Goal: Task Accomplishment & Management: Complete application form

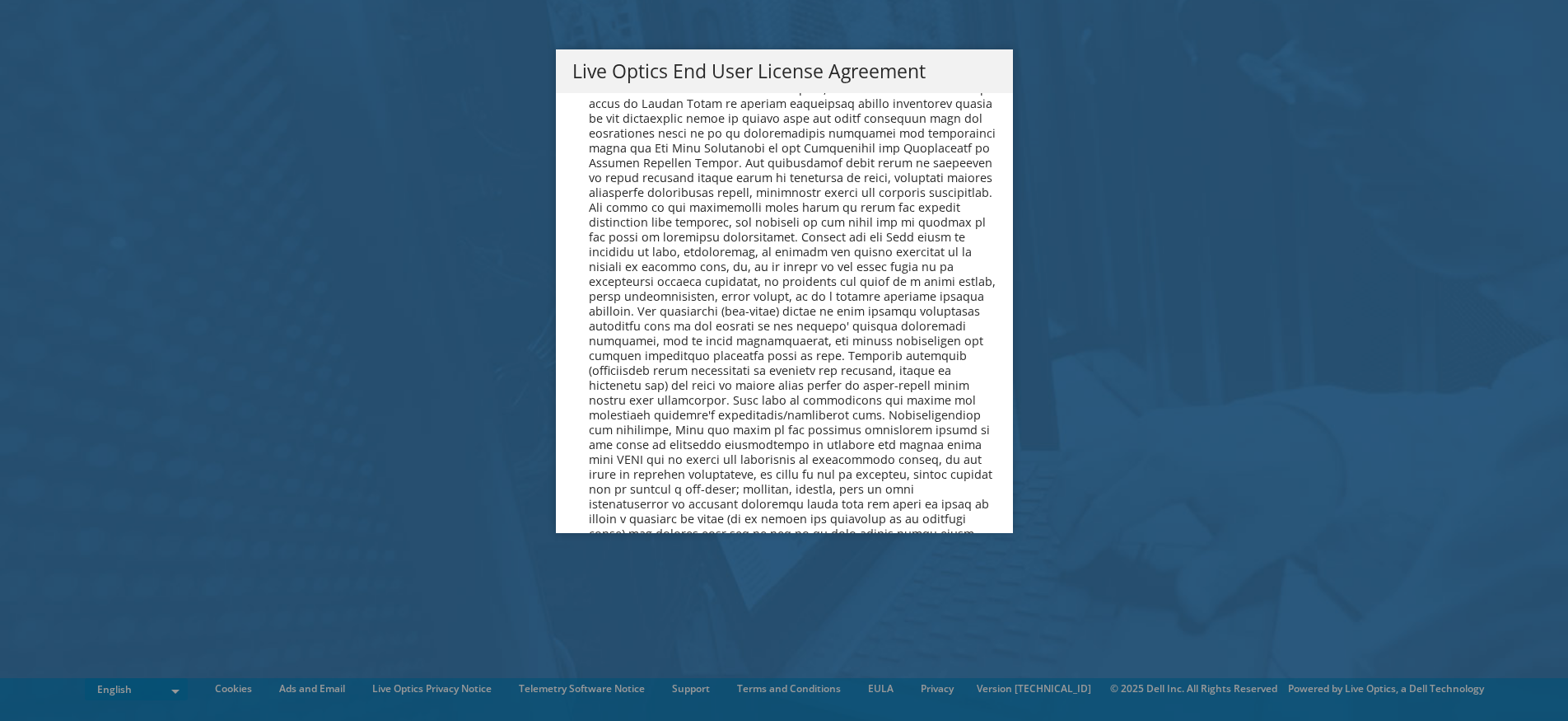
scroll to position [6227, 0]
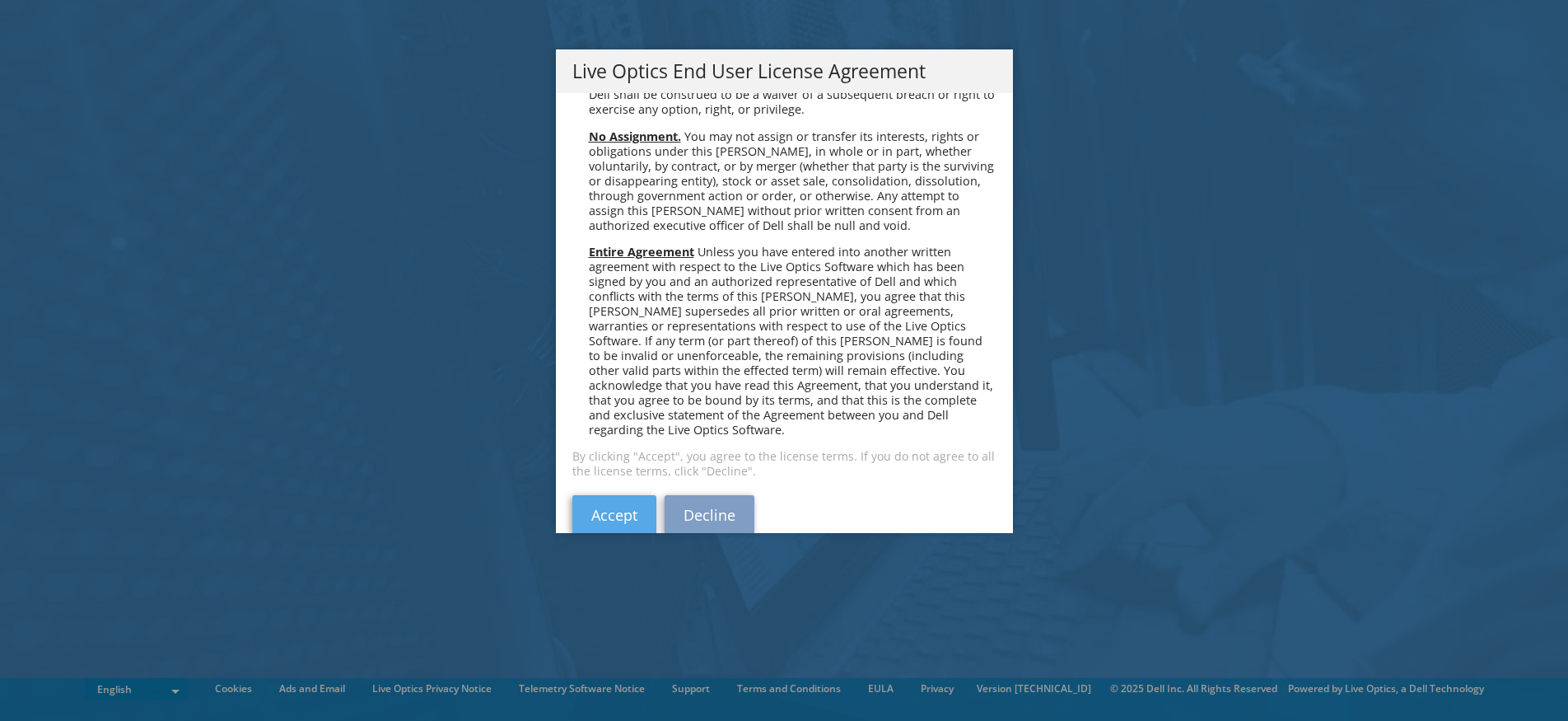
click at [605, 495] on link "Accept" at bounding box center [613, 515] width 84 height 39
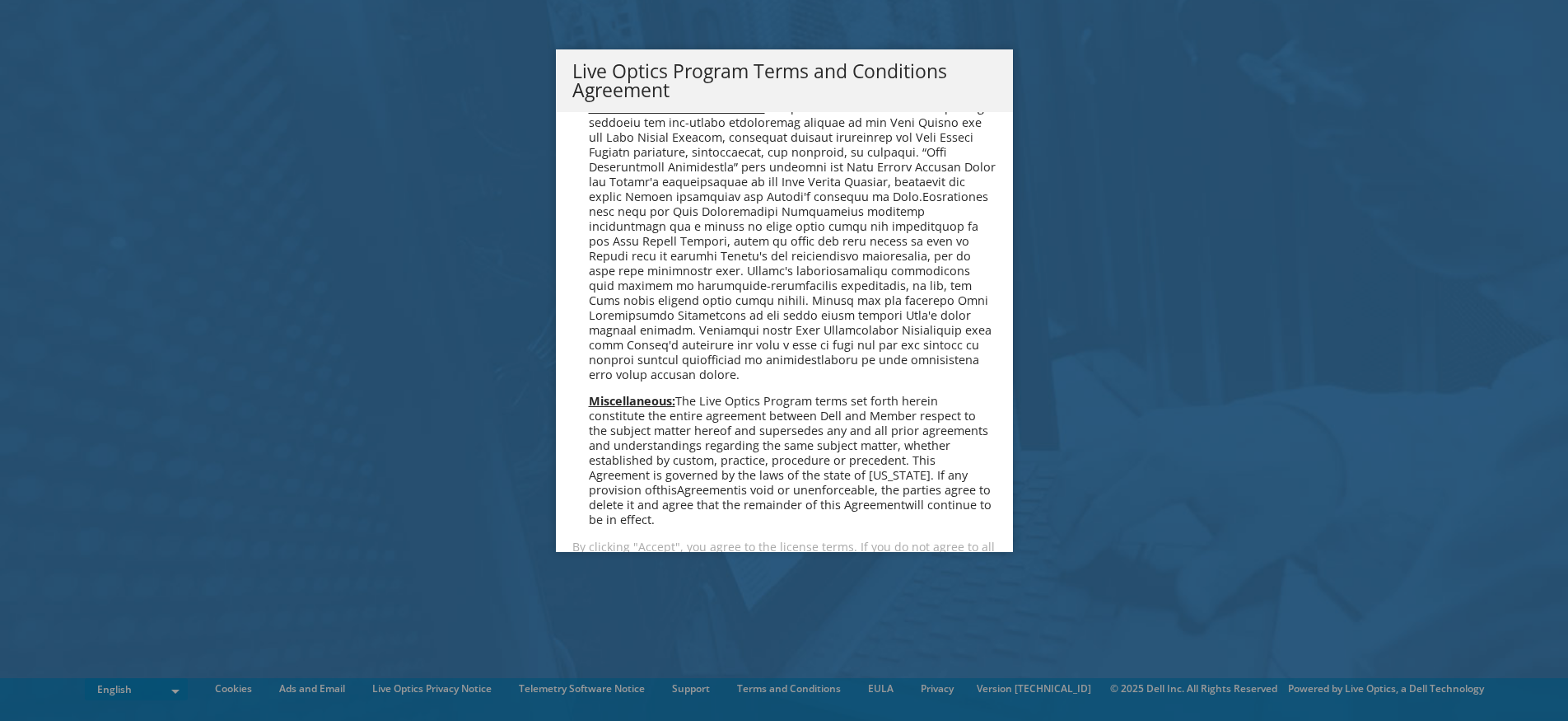
scroll to position [1180, 0]
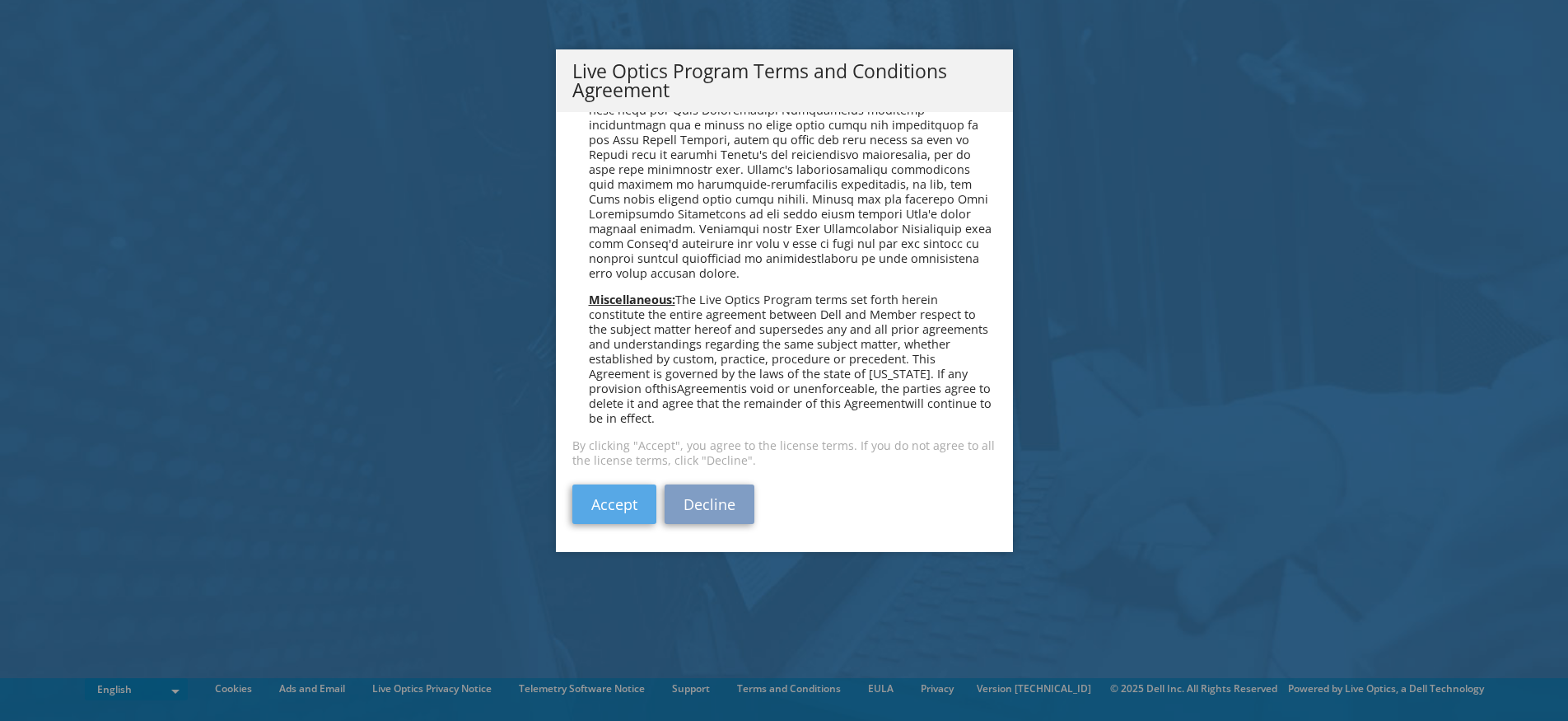
click at [596, 515] on link "Accept" at bounding box center [613, 504] width 84 height 39
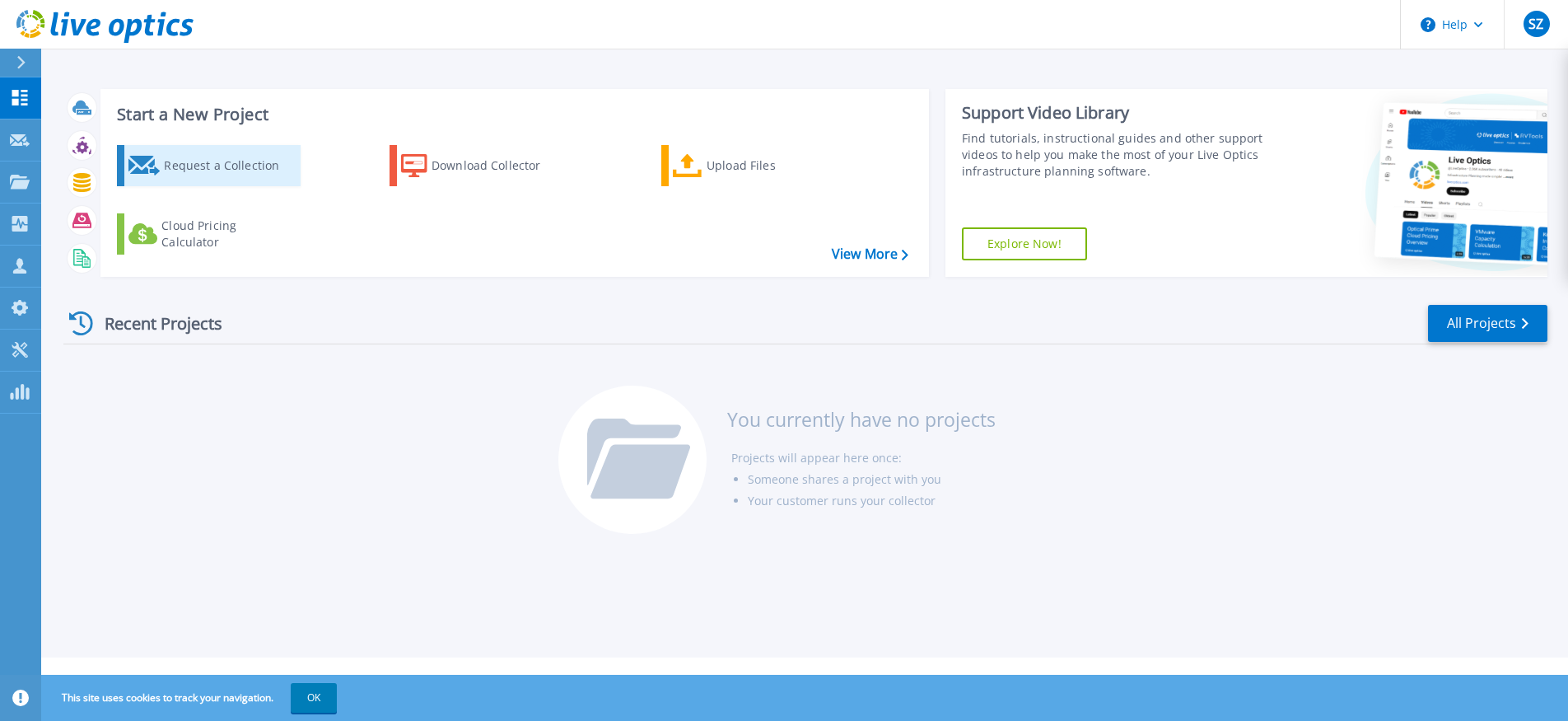
click at [249, 168] on div "Request a Collection" at bounding box center [230, 165] width 132 height 33
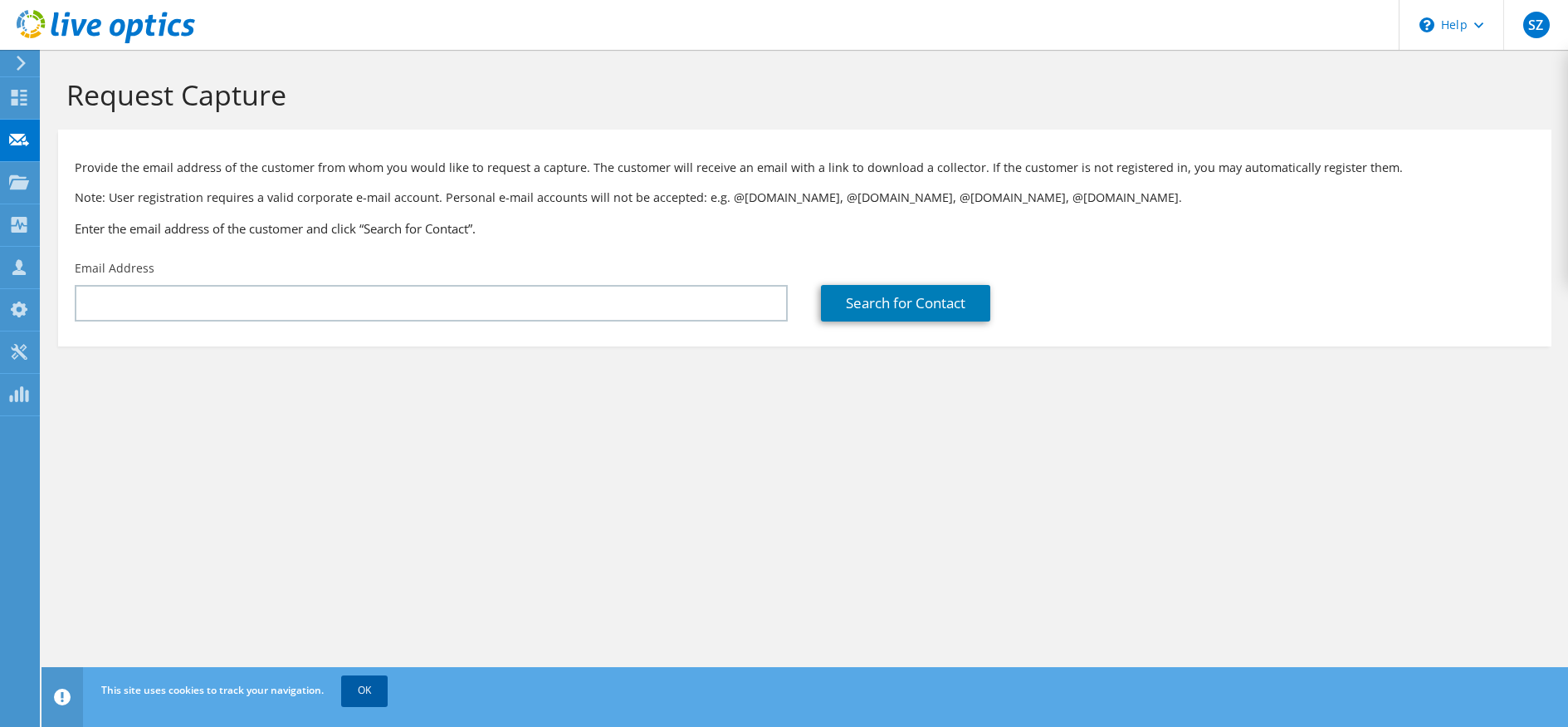
click at [370, 693] on link "OK" at bounding box center [364, 690] width 47 height 30
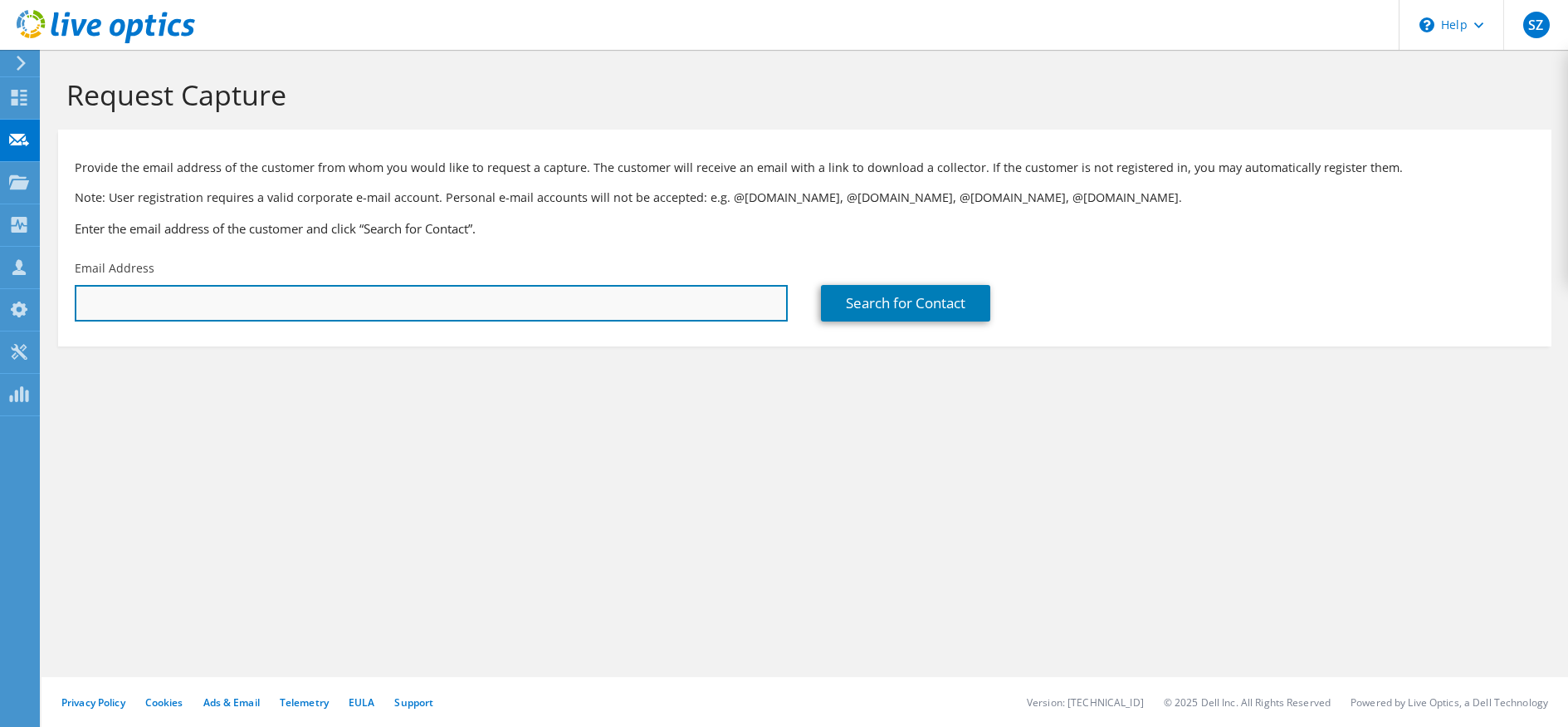
click at [362, 306] on input "text" at bounding box center [431, 302] width 713 height 37
type input "ped@its.aau.dk"
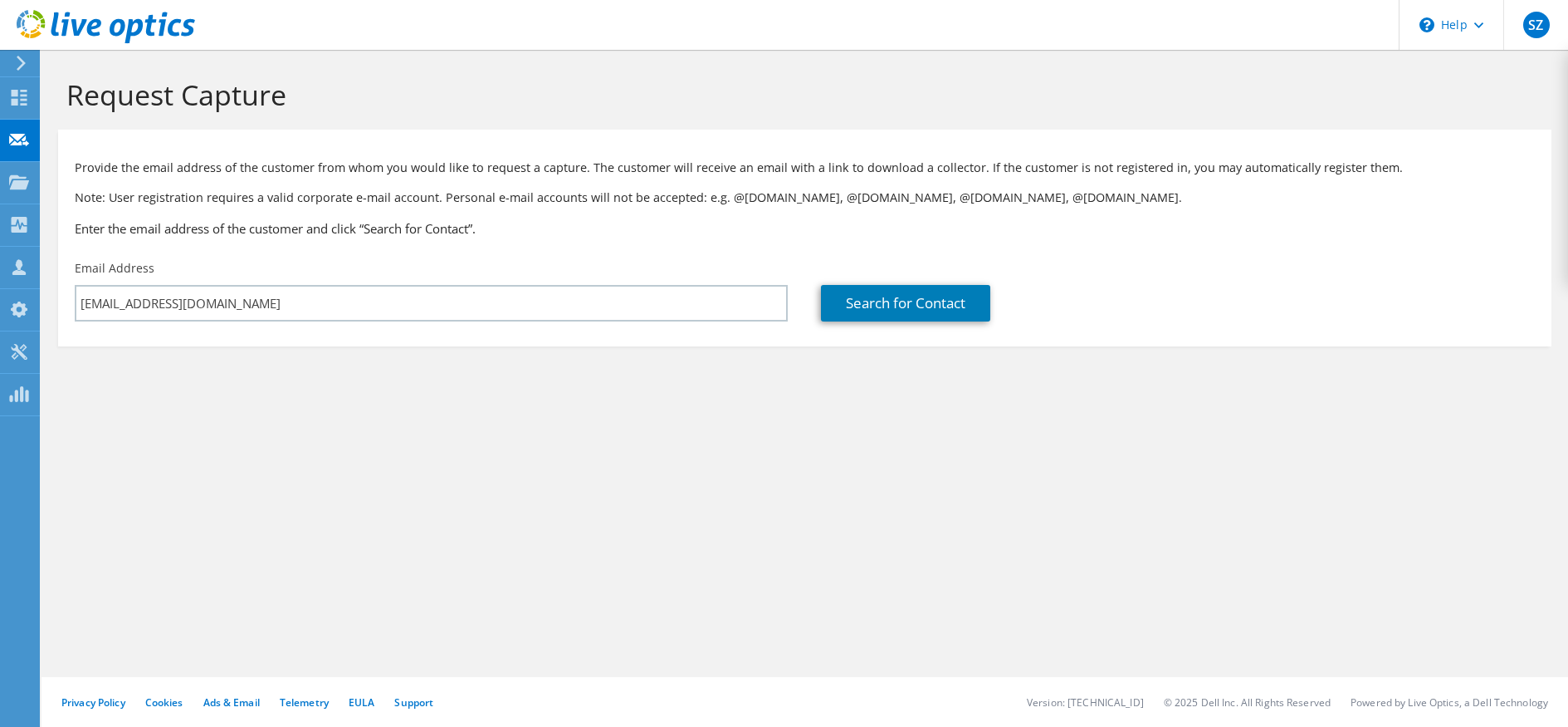
click at [466, 376] on section "Request Capture Provide the email address of the customer from whom you would l…" at bounding box center [804, 240] width 1526 height 380
click at [903, 304] on link "Search for Contact" at bounding box center [906, 302] width 169 height 37
type input "Aalborg Universitet"
type input "Peter"
type input "Dissing"
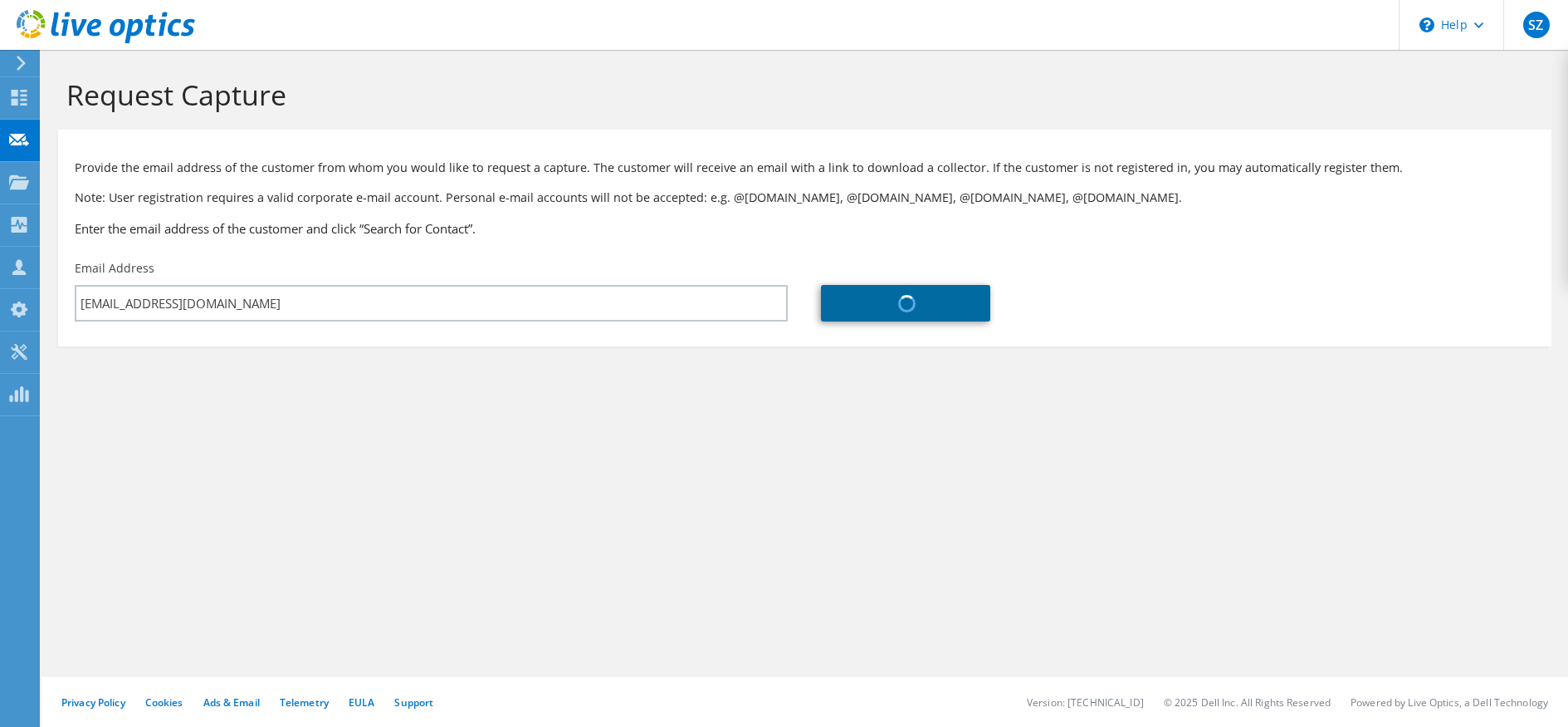
type input "Denmark"
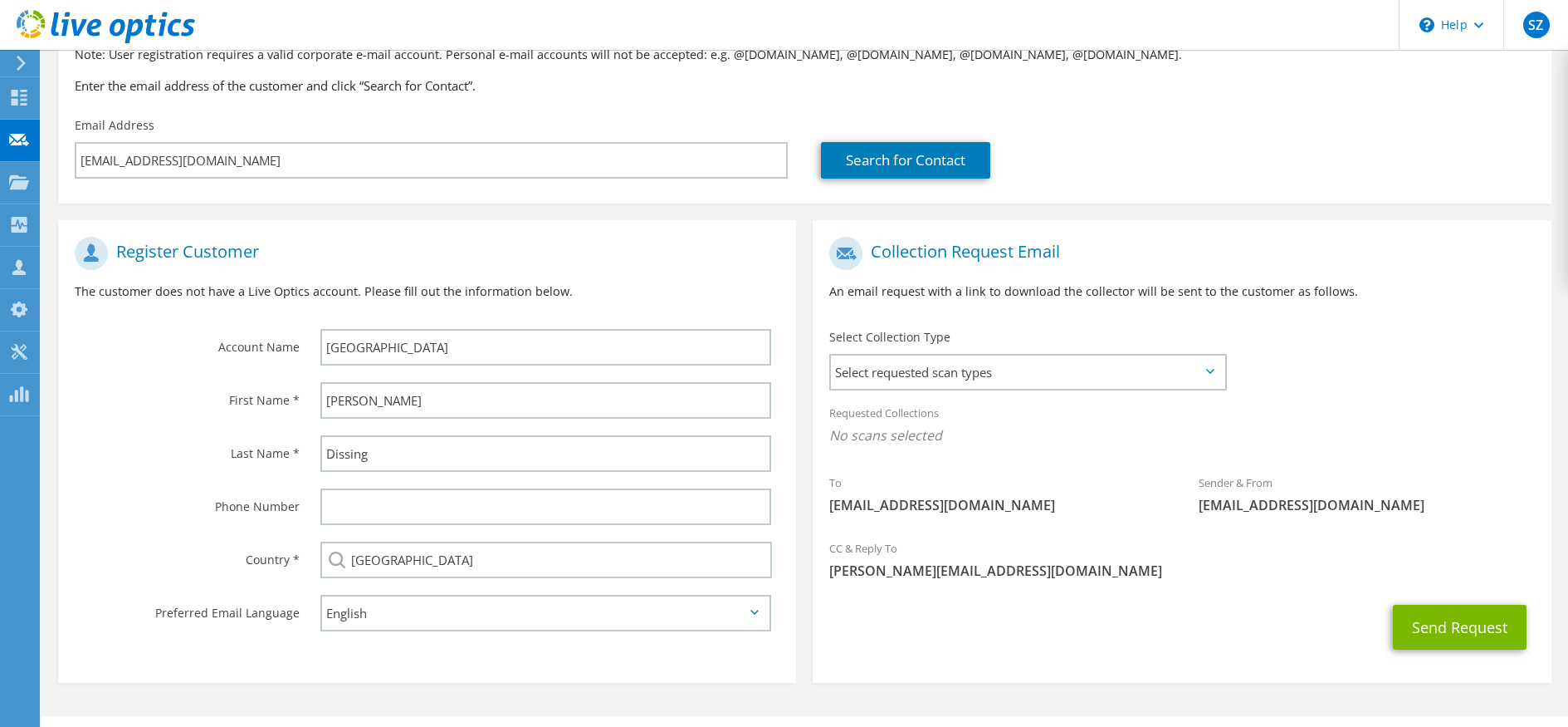
scroll to position [173, 0]
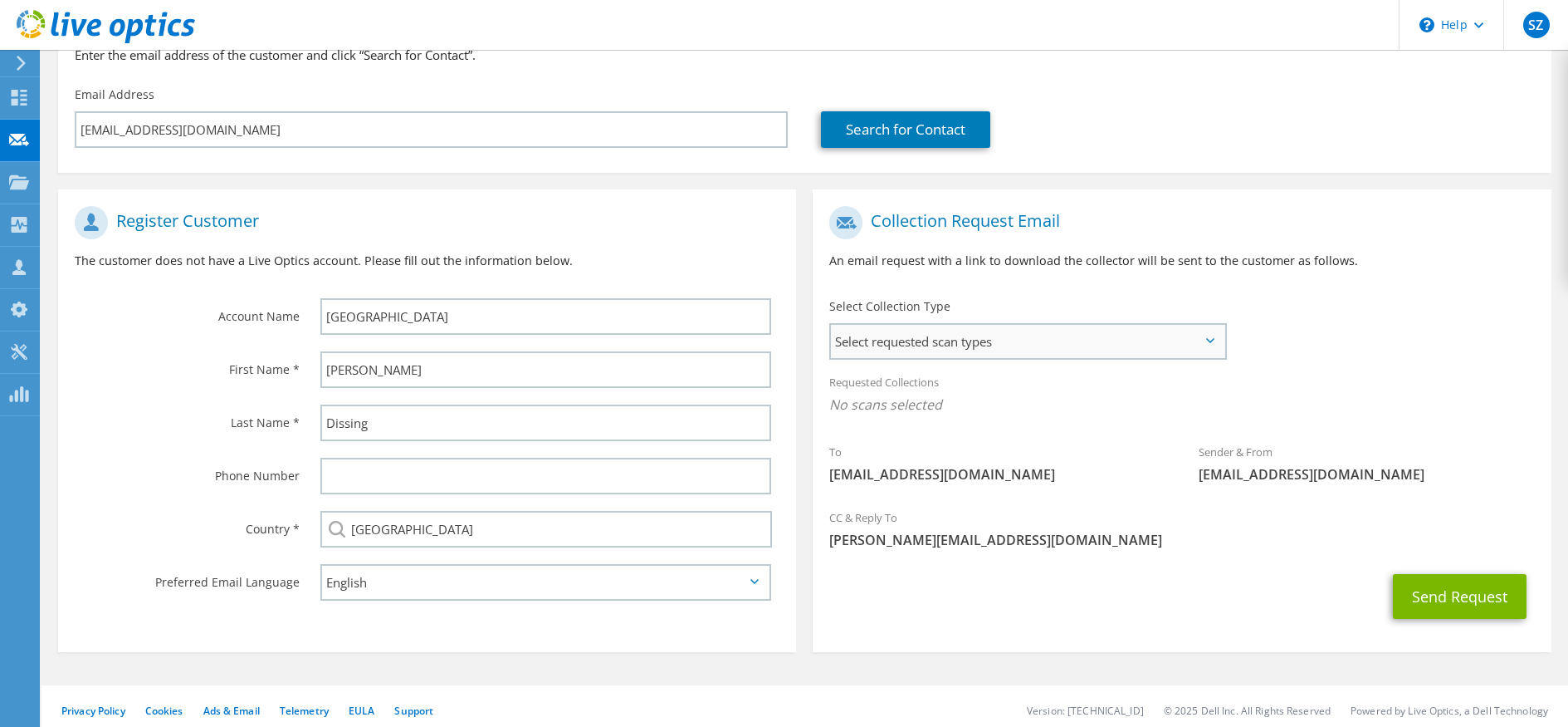
click at [1080, 339] on span "Select requested scan types" at bounding box center [1028, 340] width 394 height 33
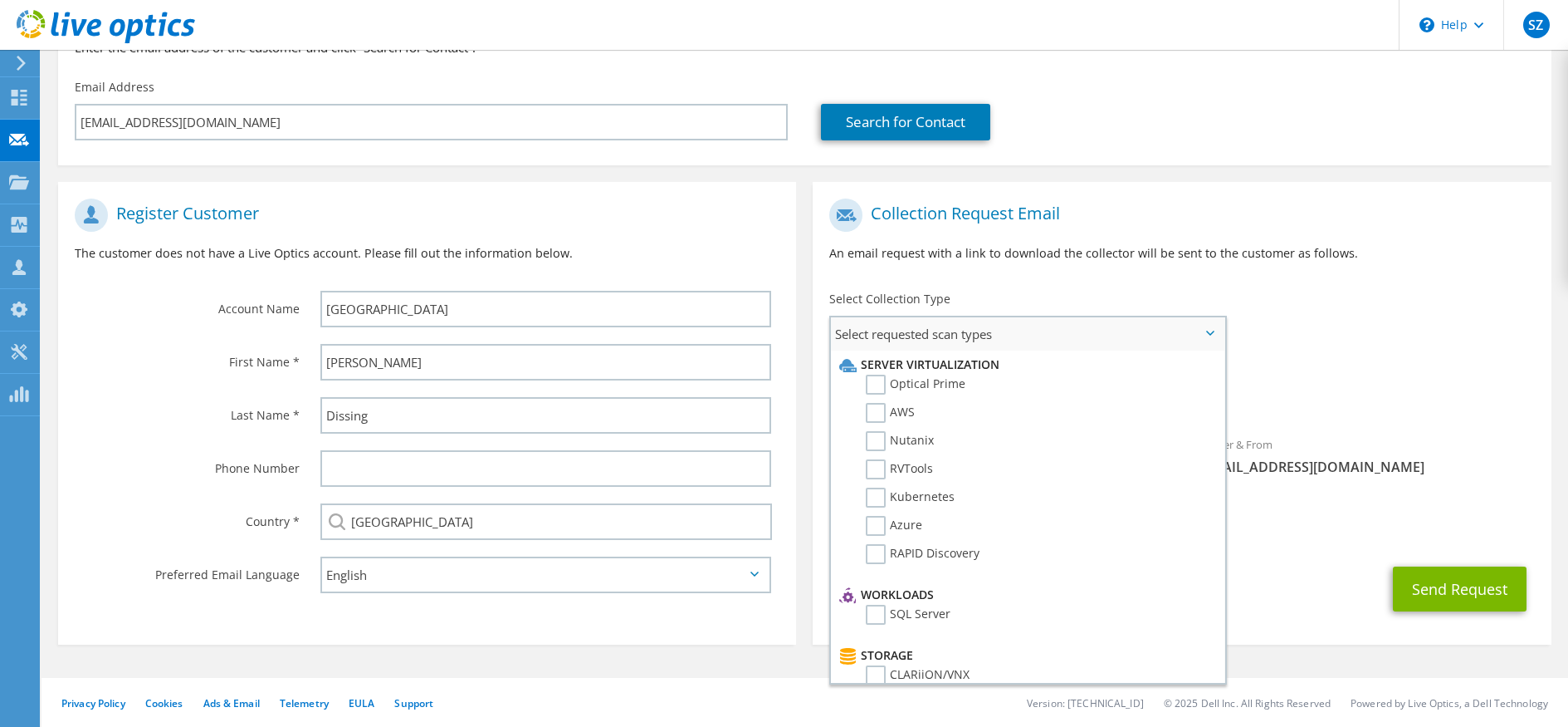
scroll to position [154, 0]
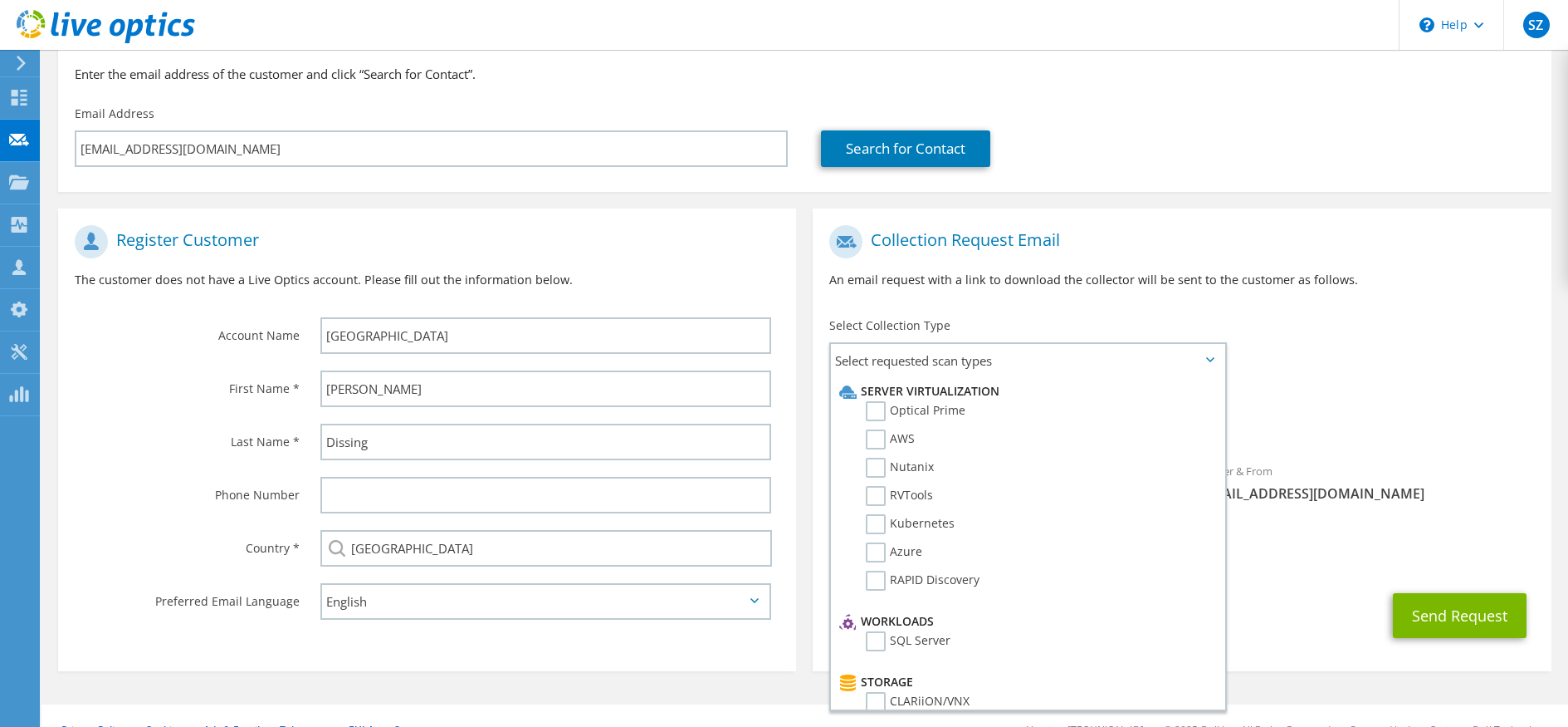
click at [1345, 317] on div "To ped@its.aau.dk Sender & From liveoptics@liveoptics.com" at bounding box center [1181, 368] width 738 height 302
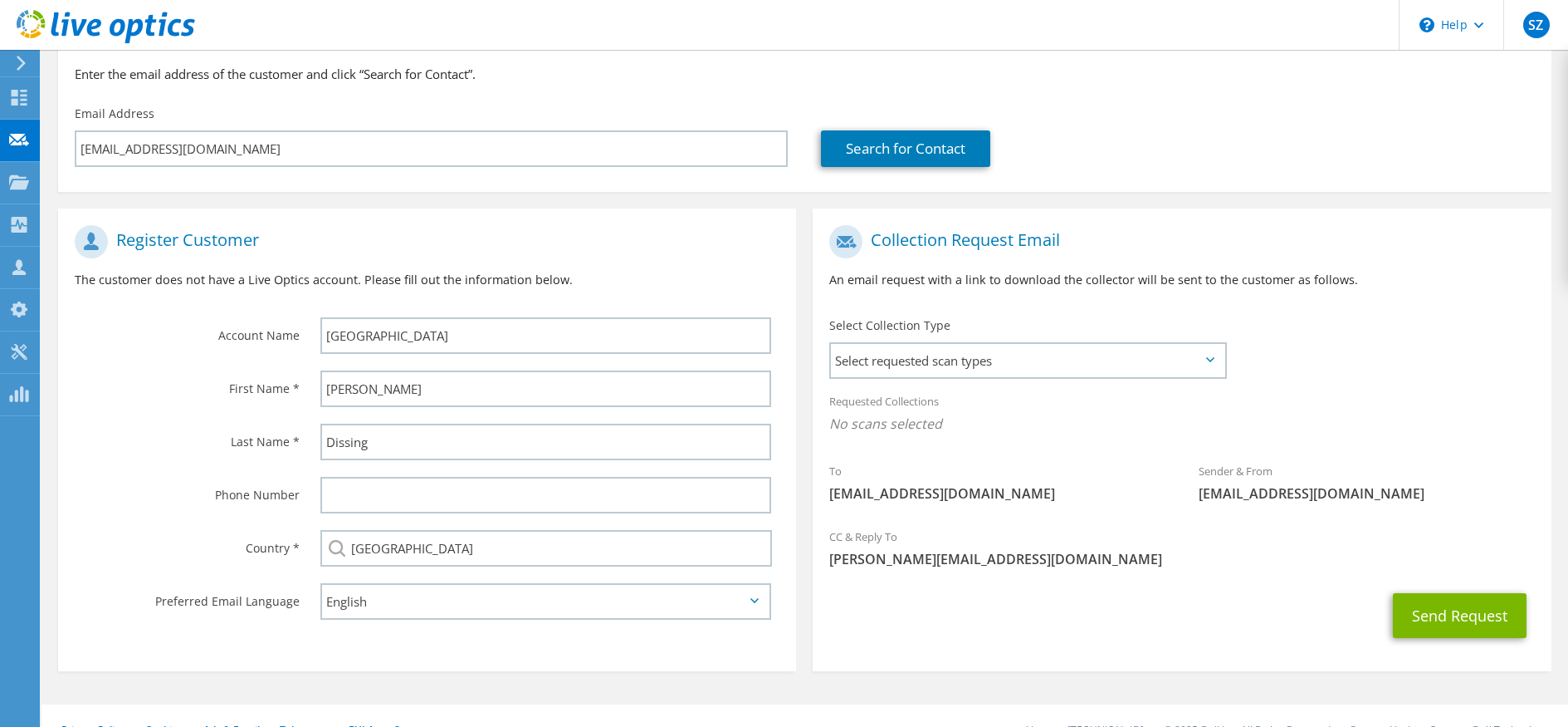
scroll to position [181, 0]
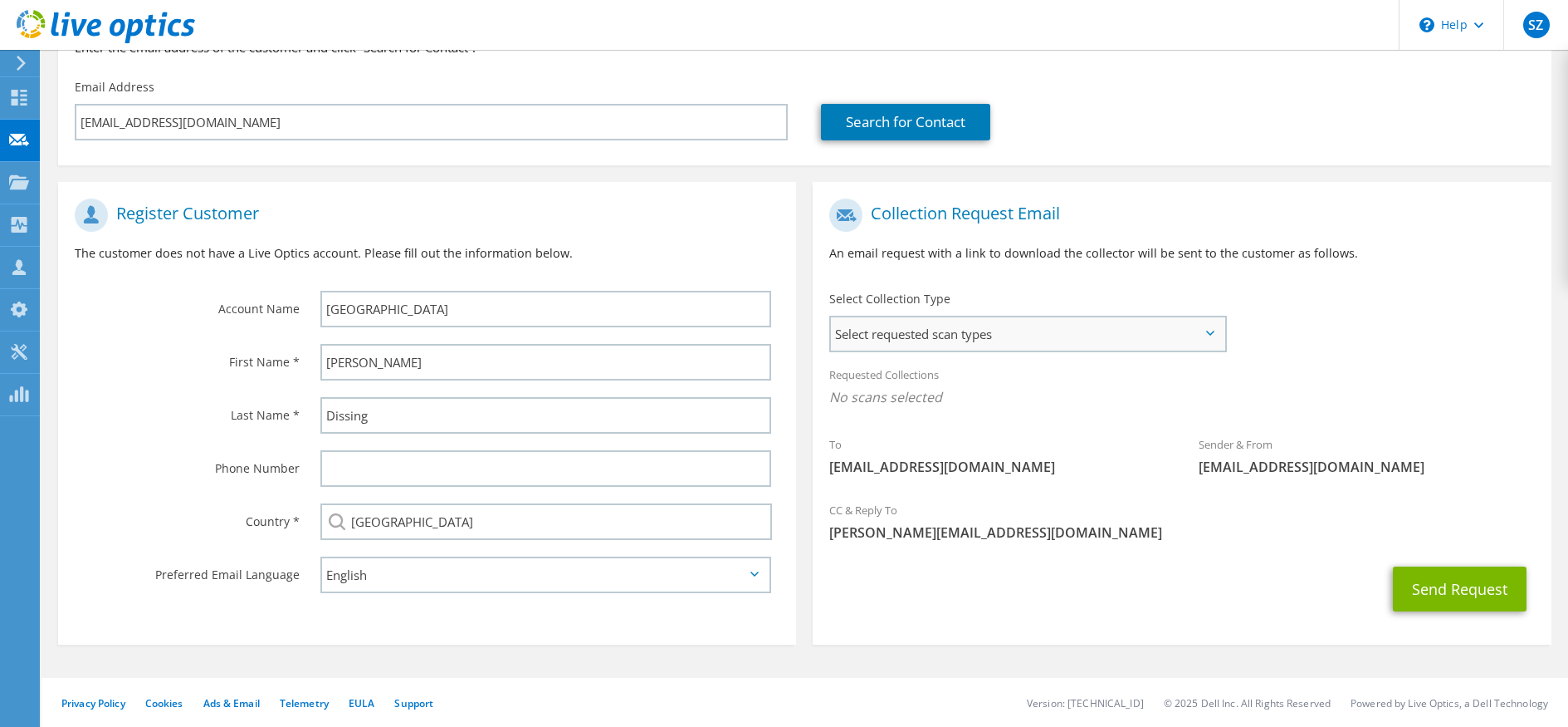
click at [1098, 323] on span "Select requested scan types" at bounding box center [1028, 333] width 394 height 33
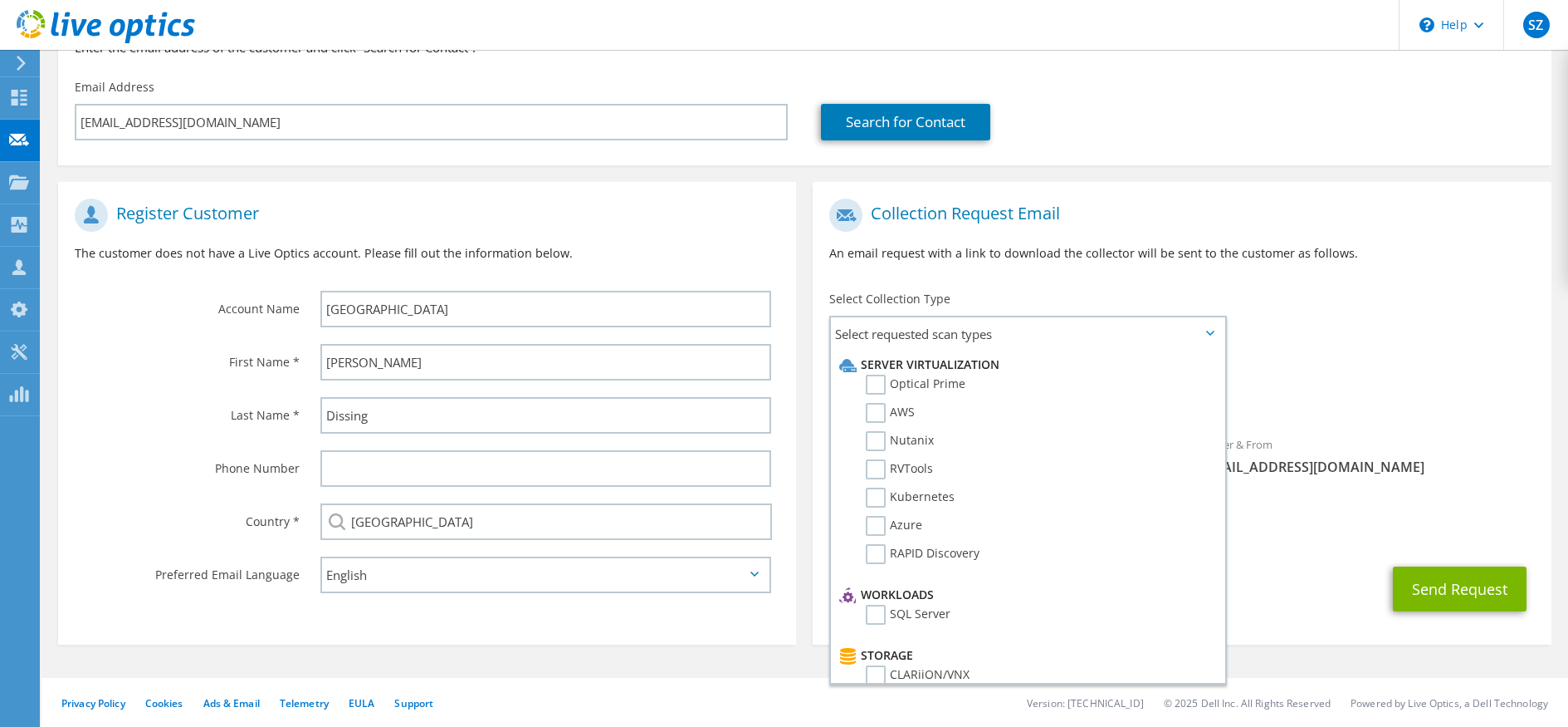
click at [1336, 319] on div "To ped@its.aau.dk Sender & From liveoptics@liveoptics.com" at bounding box center [1181, 341] width 738 height 302
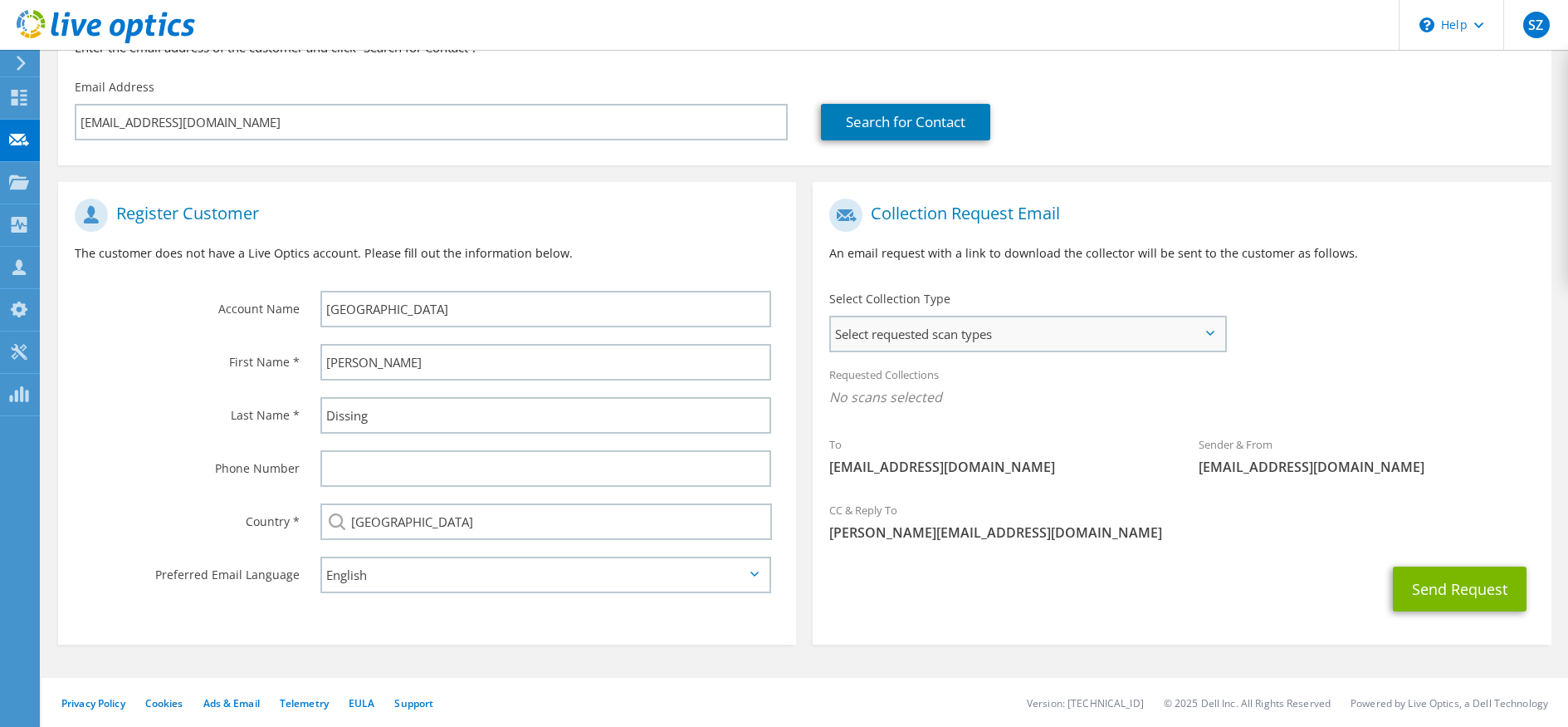
click at [1064, 331] on span "Select requested scan types" at bounding box center [1028, 333] width 394 height 33
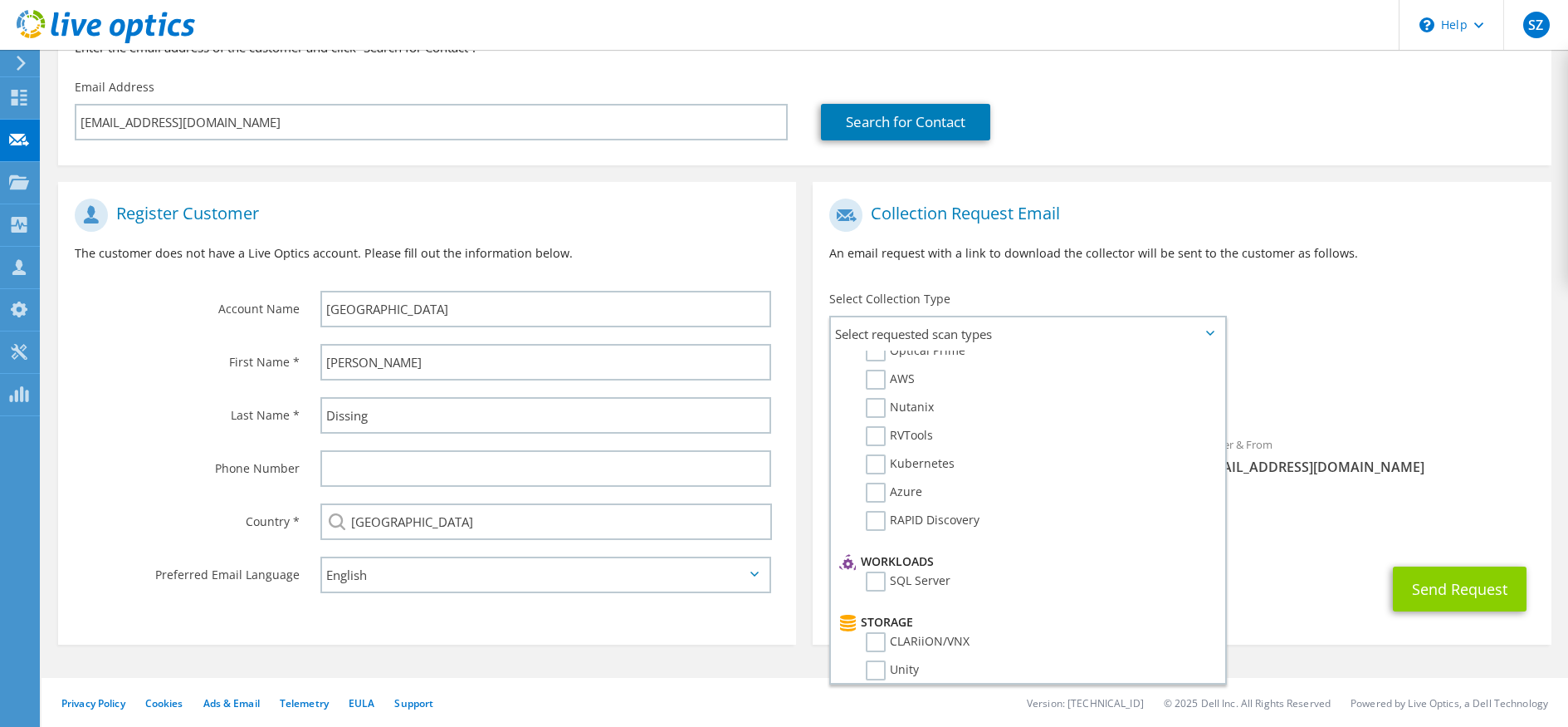
scroll to position [0, 0]
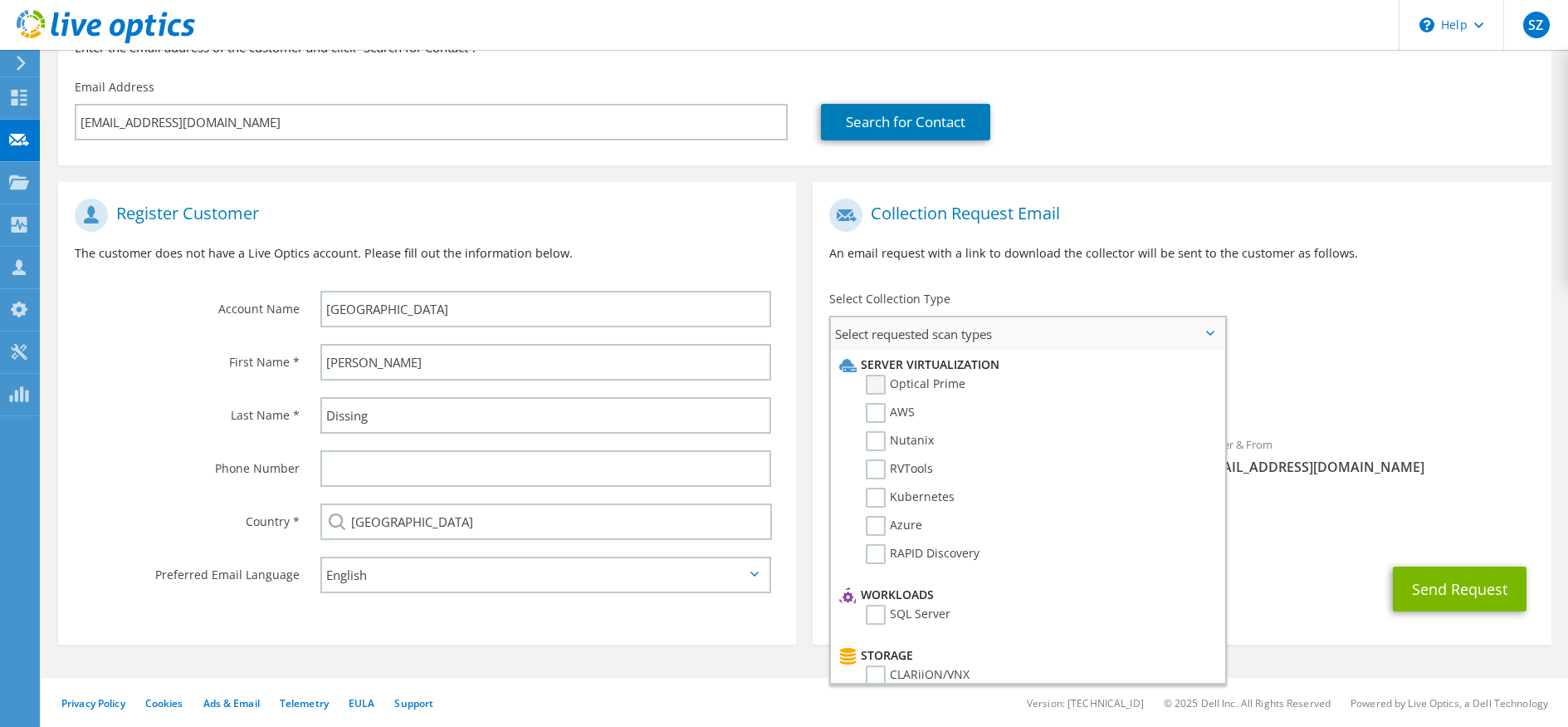
click at [877, 385] on label "Optical Prime" at bounding box center [916, 385] width 99 height 20
click at [0, 0] on input "Optical Prime" at bounding box center [0, 0] width 0 height 0
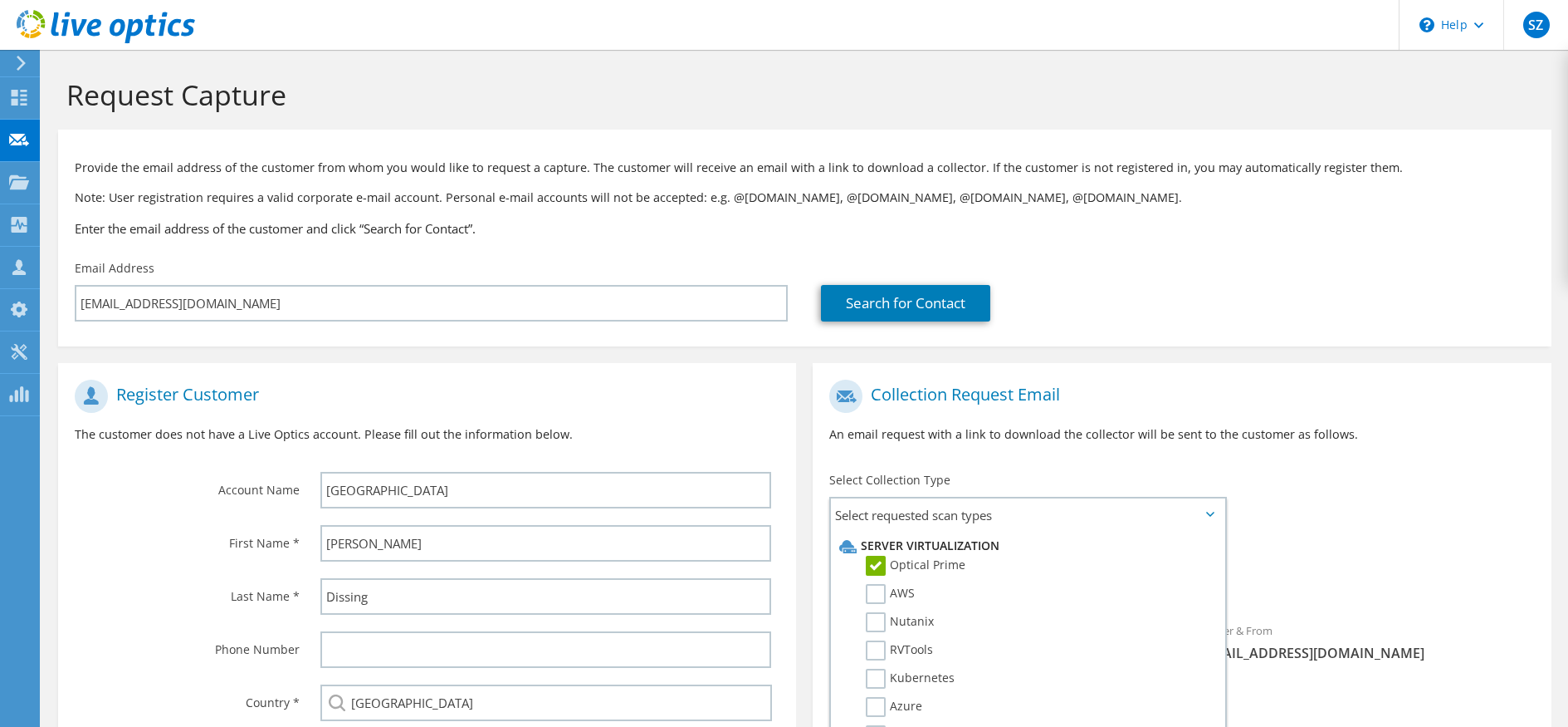
click at [1385, 451] on div "Collection Request Email An email request with a link to download the collector…" at bounding box center [1181, 417] width 738 height 92
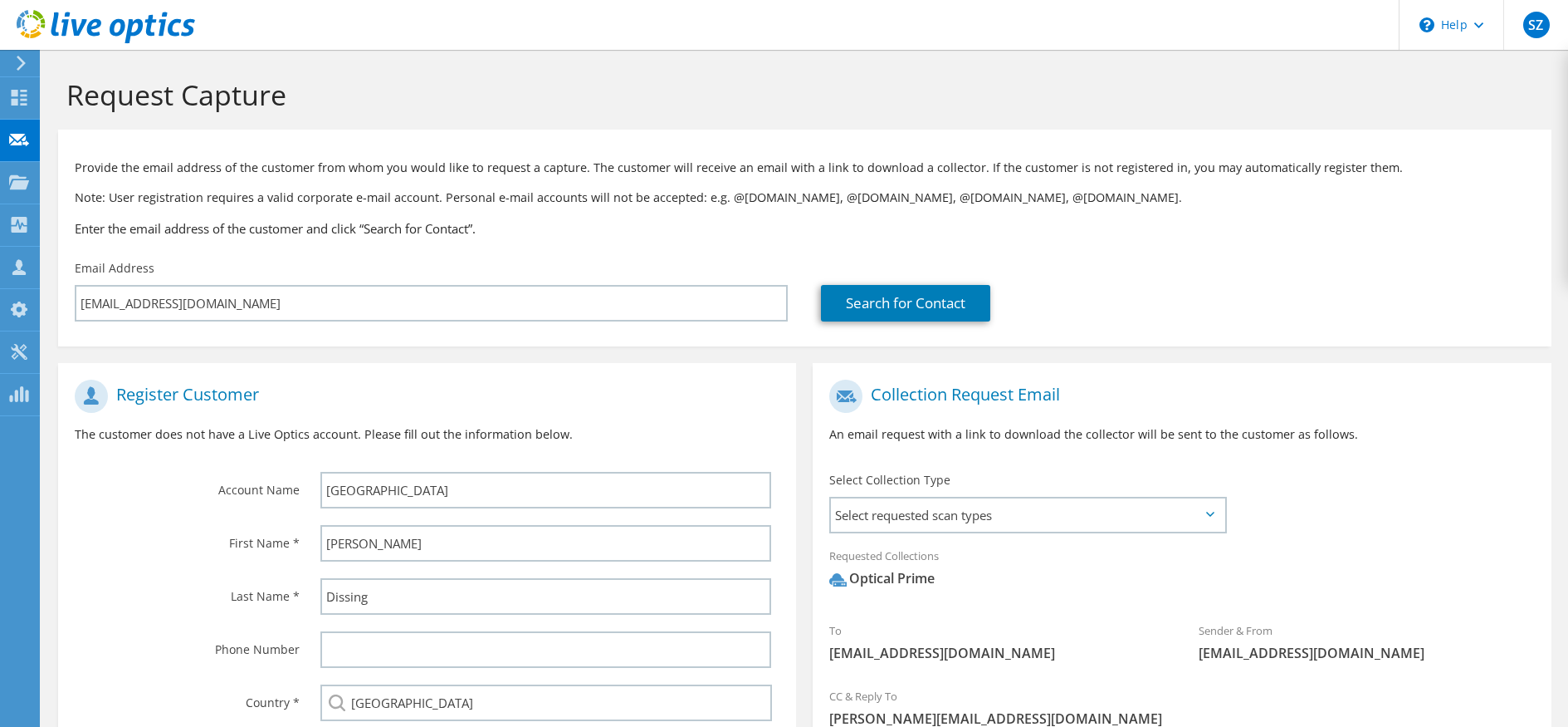
scroll to position [185, 0]
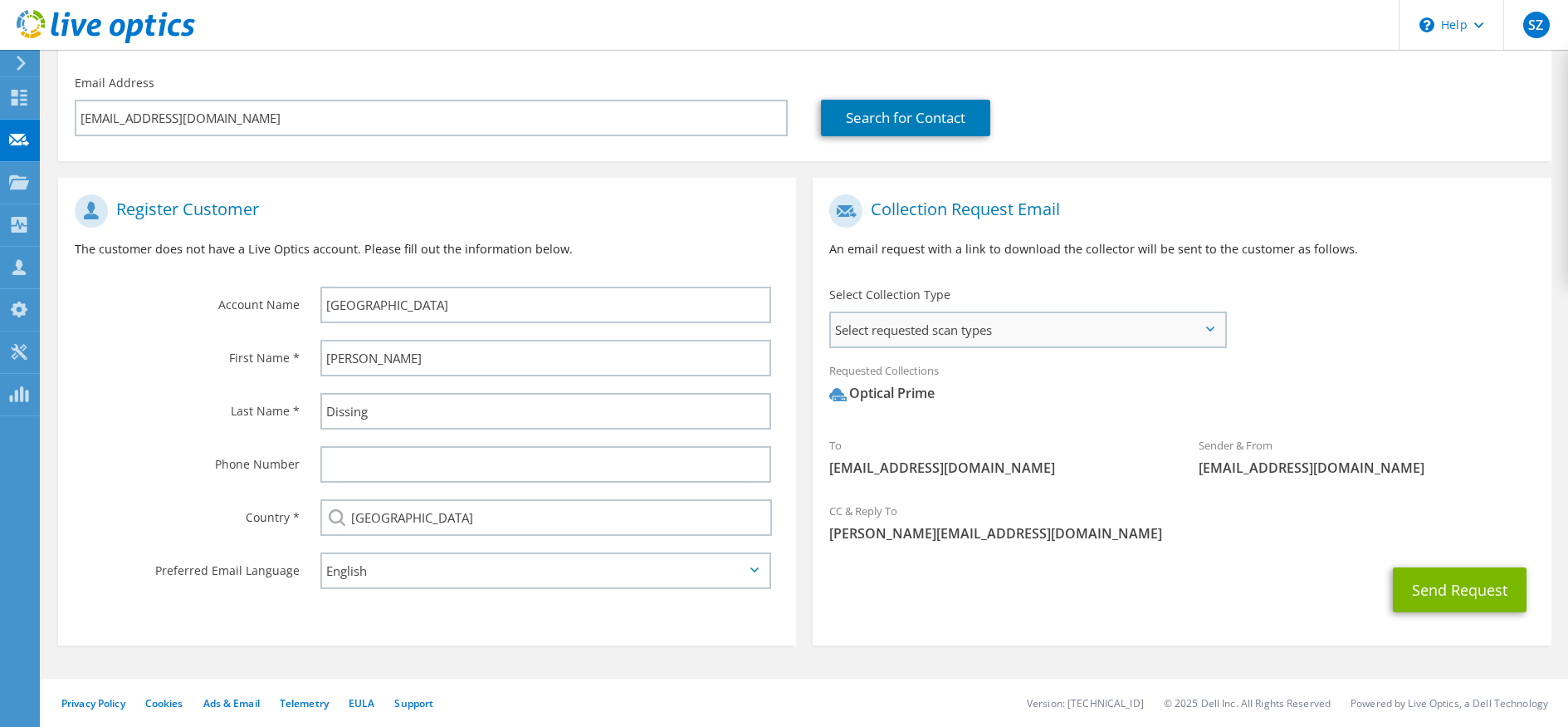
click at [1124, 335] on span "Select requested scan types" at bounding box center [1028, 329] width 394 height 33
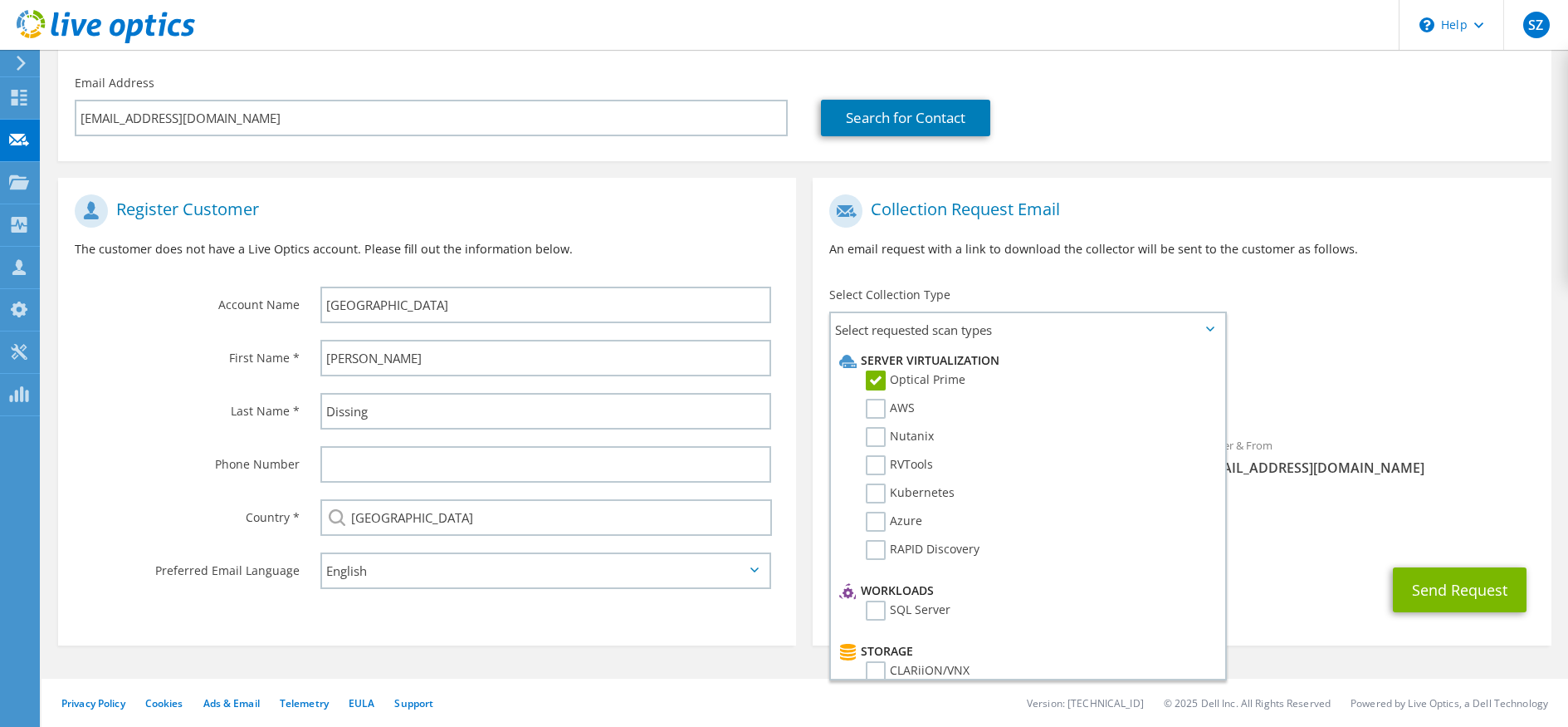
scroll to position [0, 0]
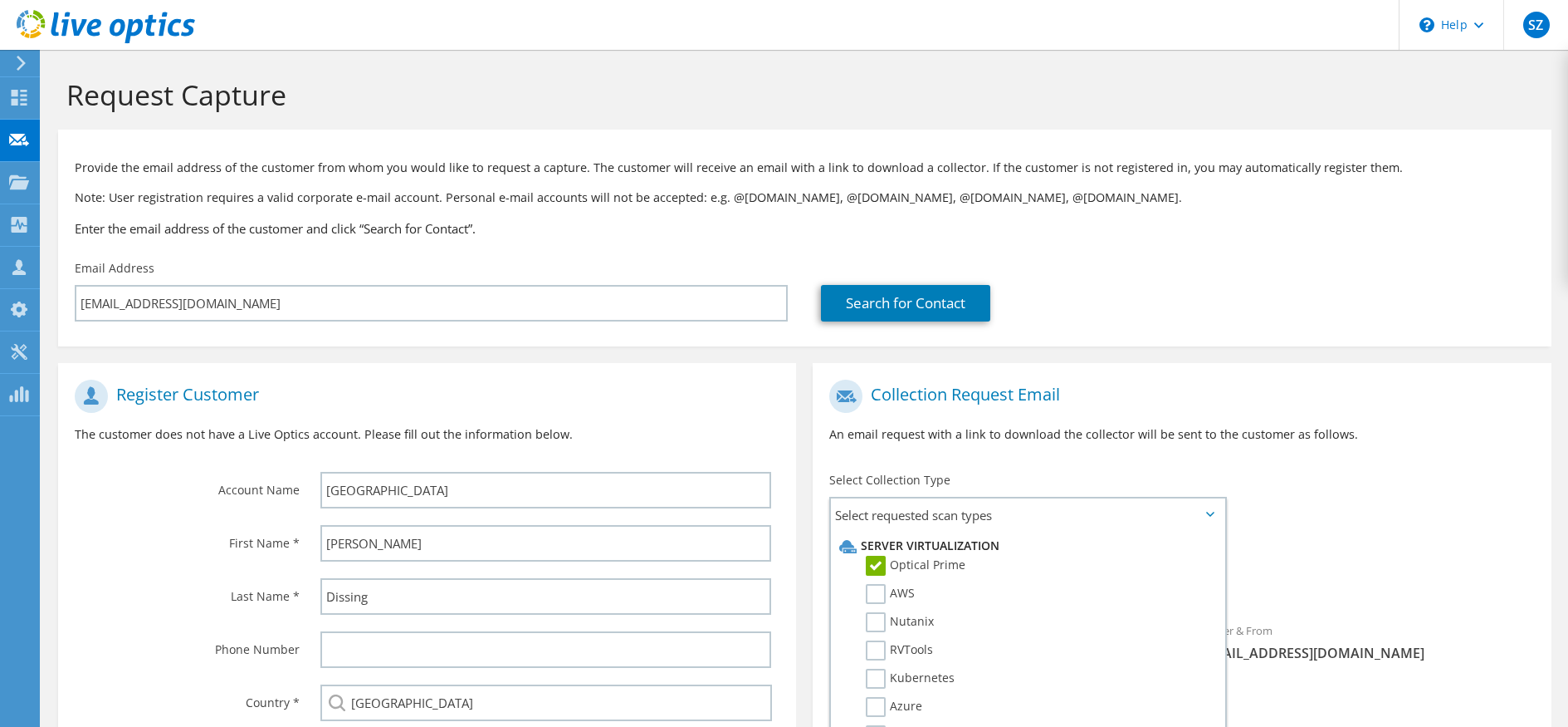
click at [1276, 465] on div "To ped@its.aau.dk Sender & From liveoptics@liveoptics.com" at bounding box center [1181, 524] width 738 height 307
